Goal: Register for event/course

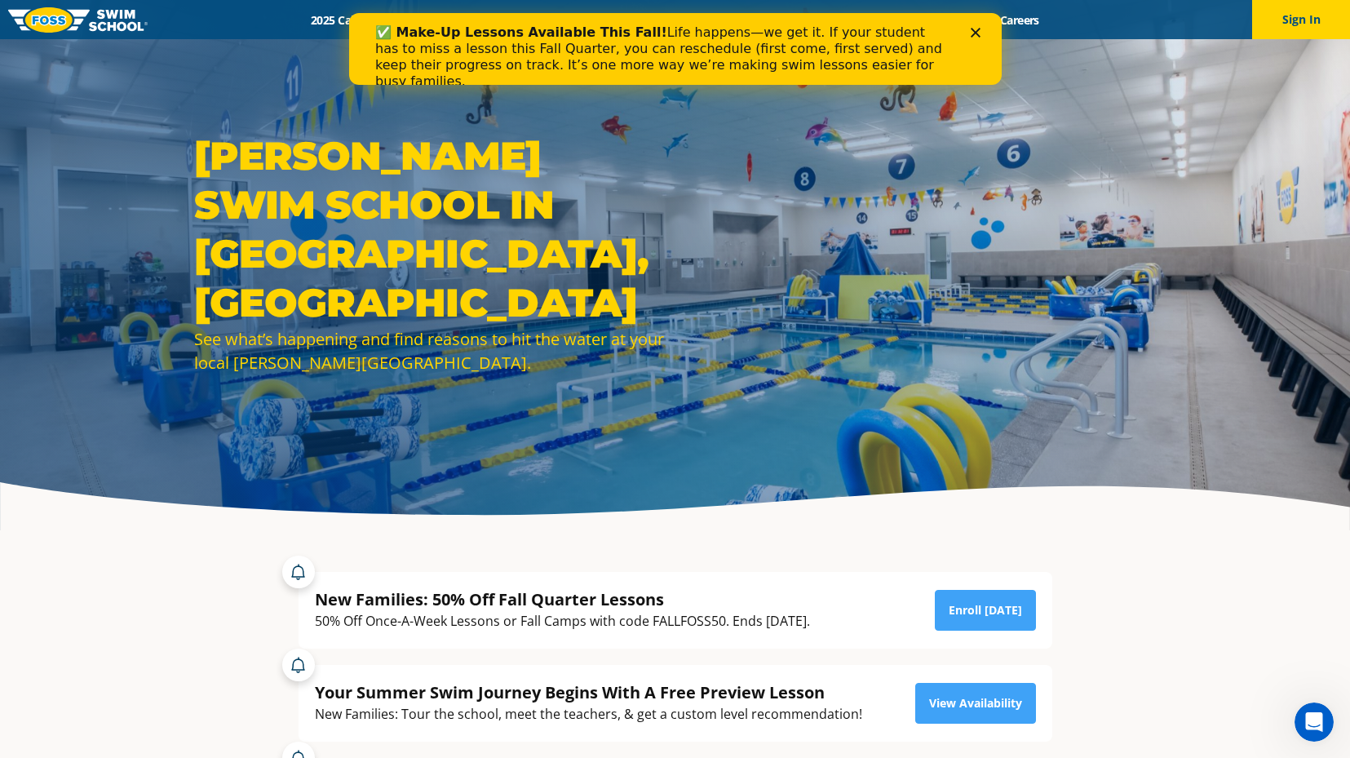
click at [980, 29] on div "Close" at bounding box center [978, 33] width 16 height 10
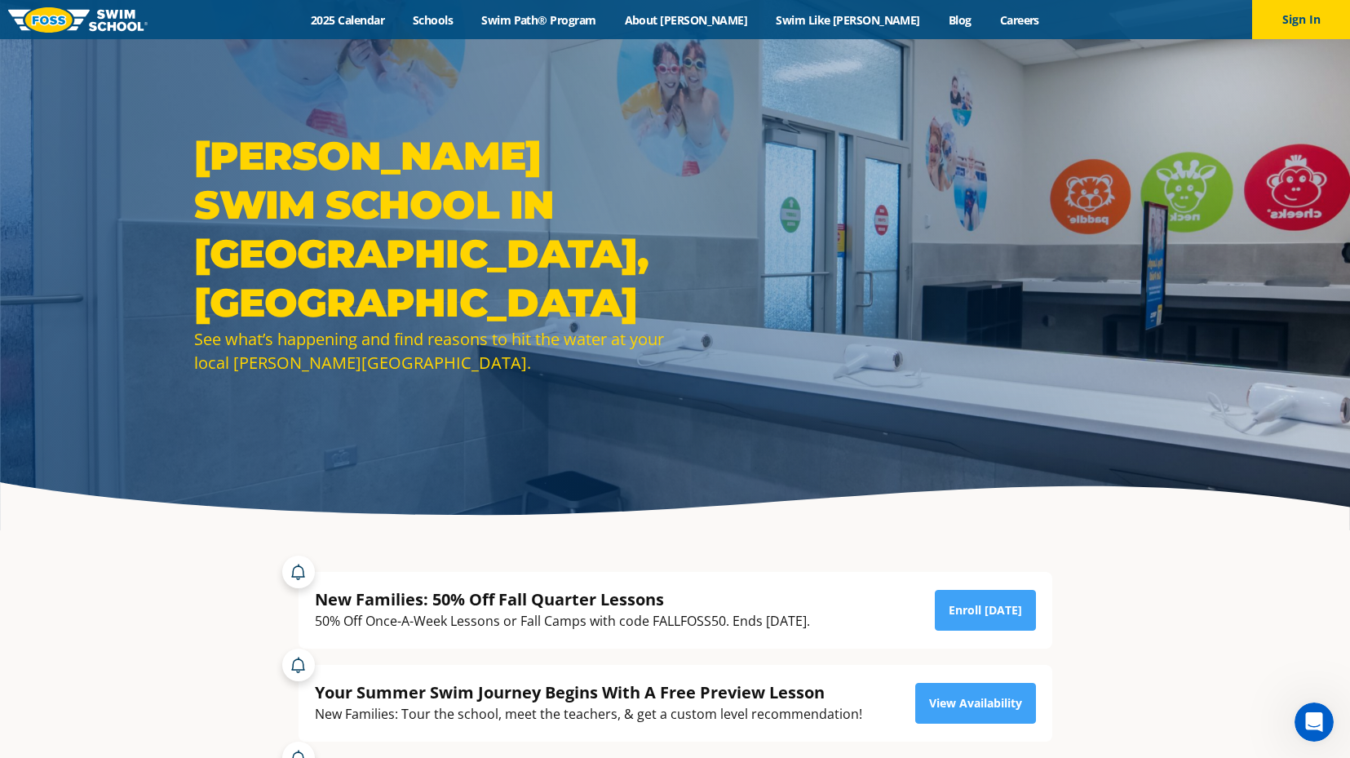
click at [600, 8] on div "Menu 2025 Calendar Schools Swim Path® Program About FOSS Swim Like Regan Blog C…" at bounding box center [675, 19] width 1350 height 39
click at [596, 21] on link "Swim Path® Program" at bounding box center [538, 19] width 143 height 15
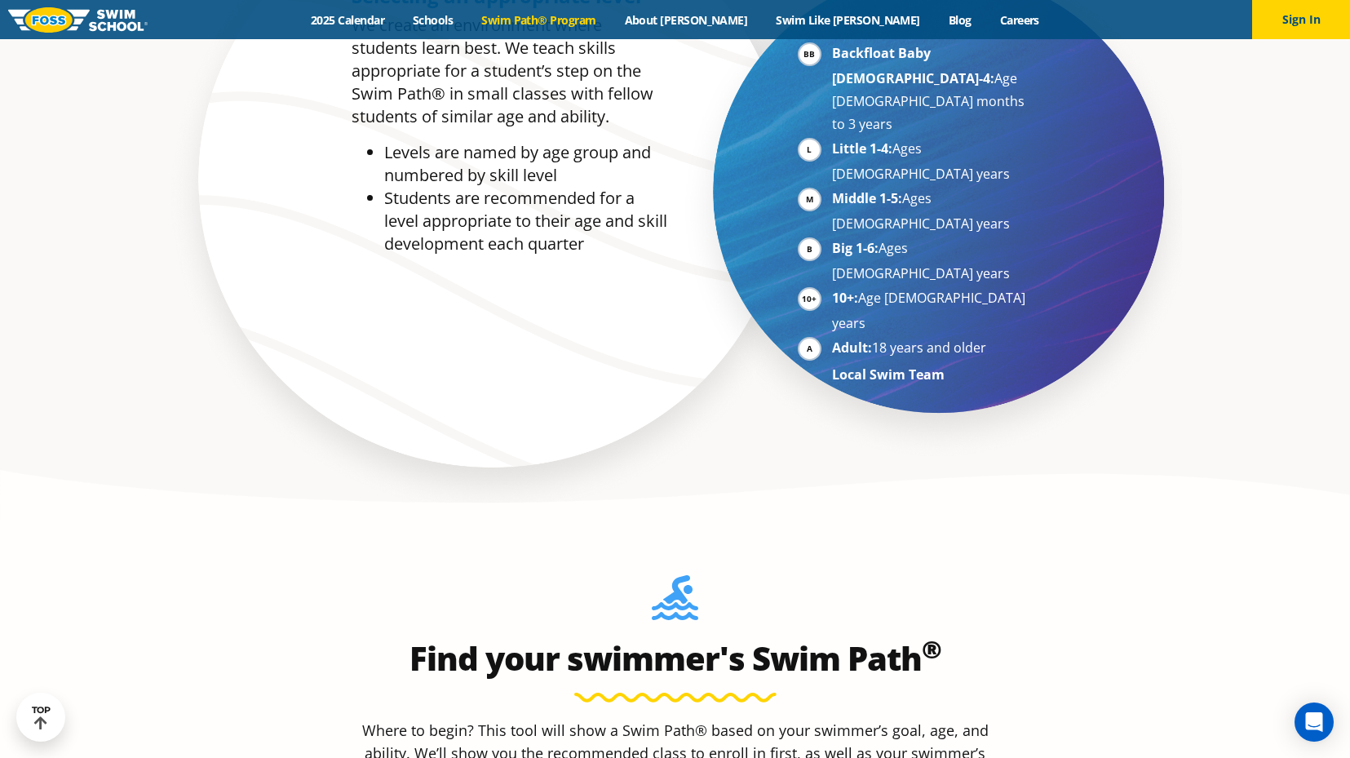
scroll to position [976, 0]
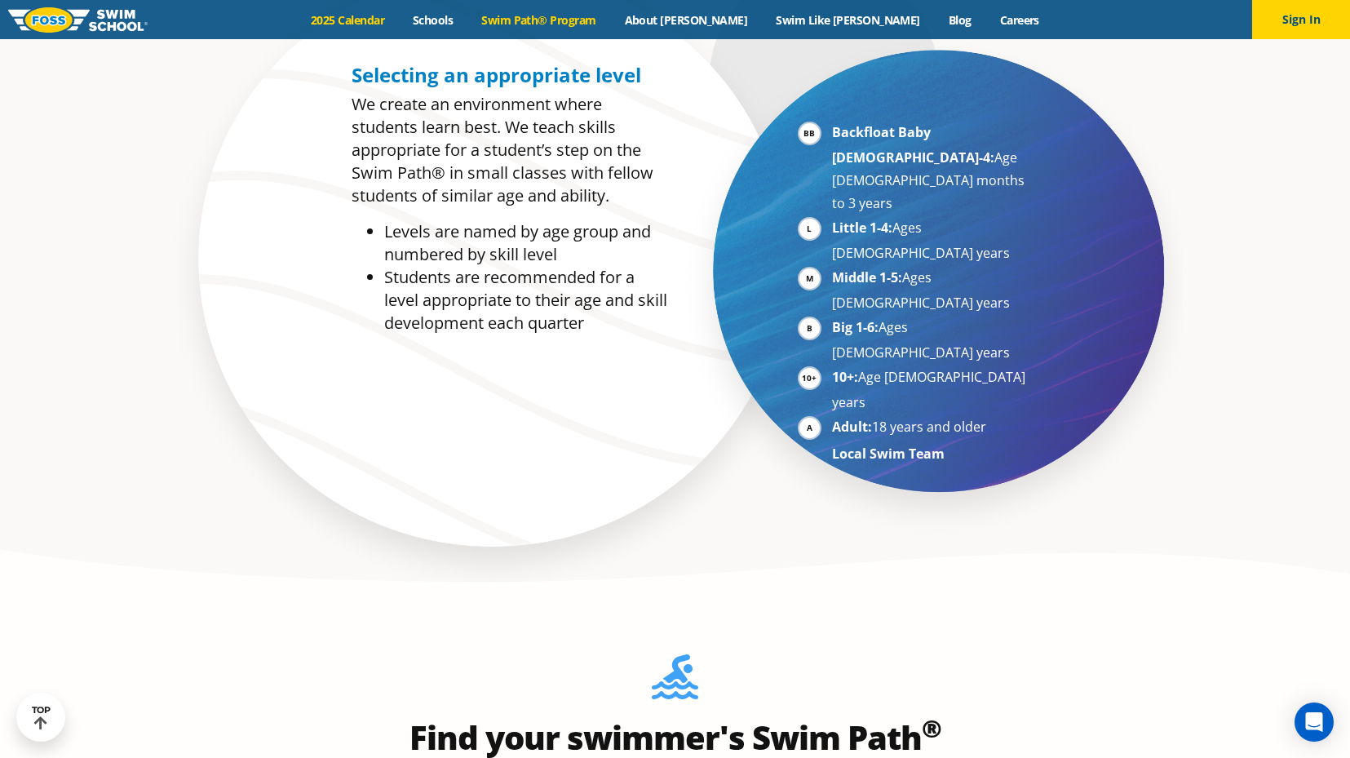
click at [396, 26] on link "2025 Calendar" at bounding box center [348, 19] width 102 height 15
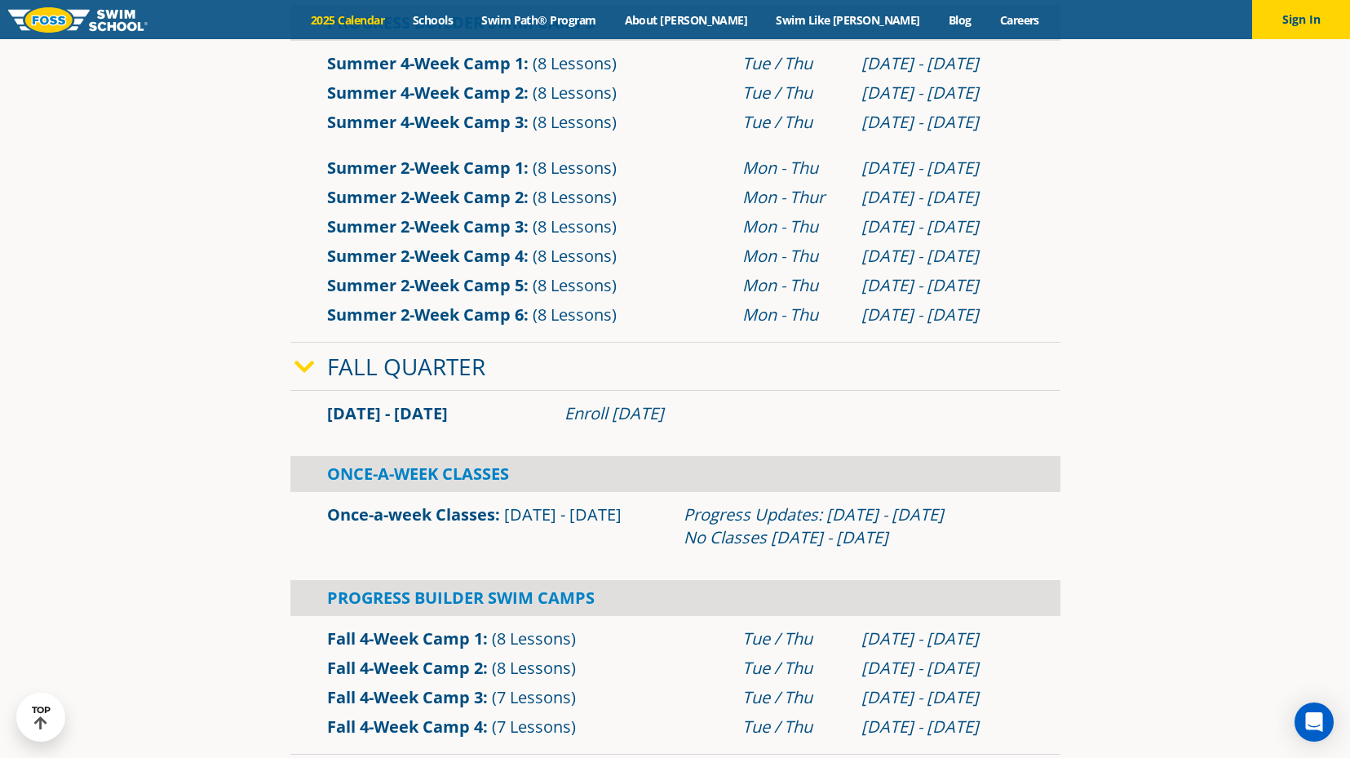
scroll to position [875, 0]
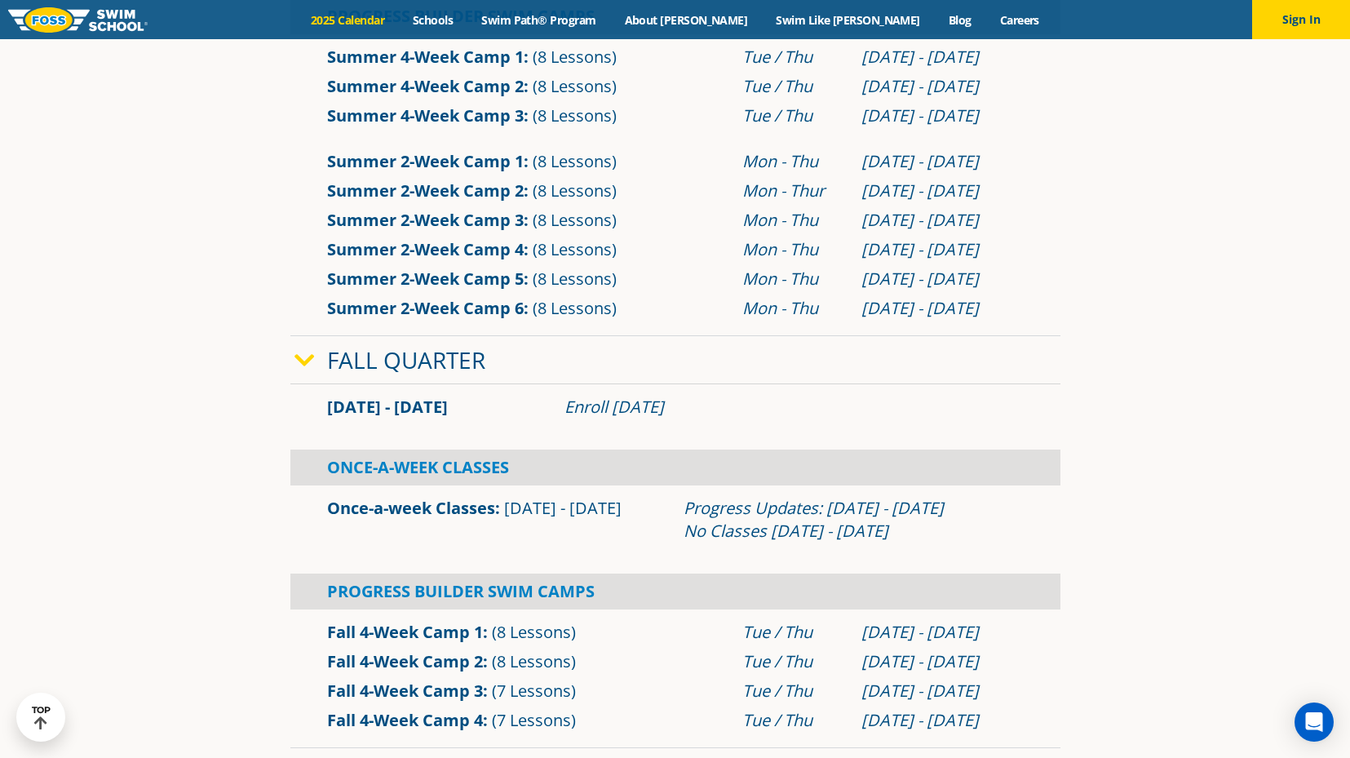
drag, startPoint x: 568, startPoint y: 408, endPoint x: 715, endPoint y: 405, distance: 147.7
click at [715, 405] on div "Enroll July 29, 2025" at bounding box center [794, 407] width 459 height 23
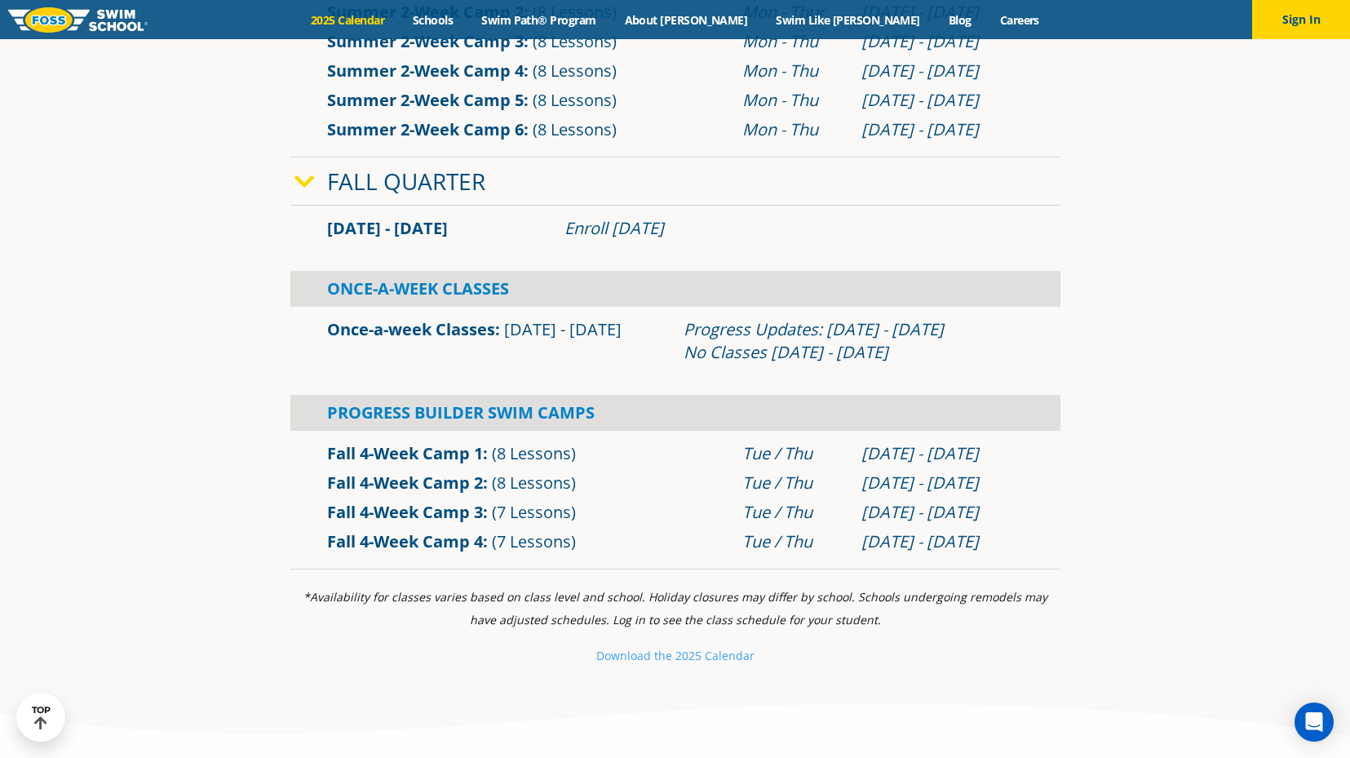
scroll to position [1084, 0]
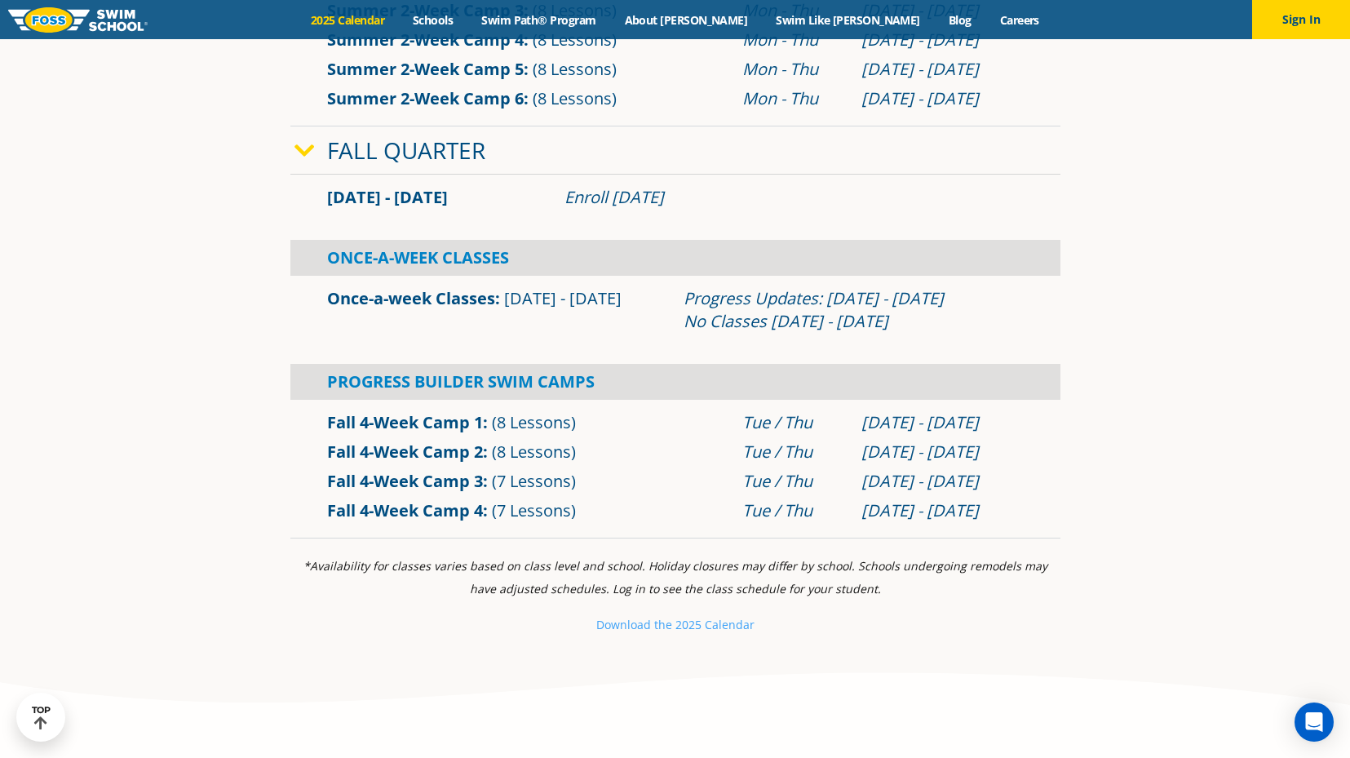
click at [402, 257] on div "Once-A-Week Classes" at bounding box center [675, 258] width 770 height 36
click at [395, 298] on link "Once-a-week Classes" at bounding box center [411, 298] width 168 height 22
